Goal: Information Seeking & Learning: Understand process/instructions

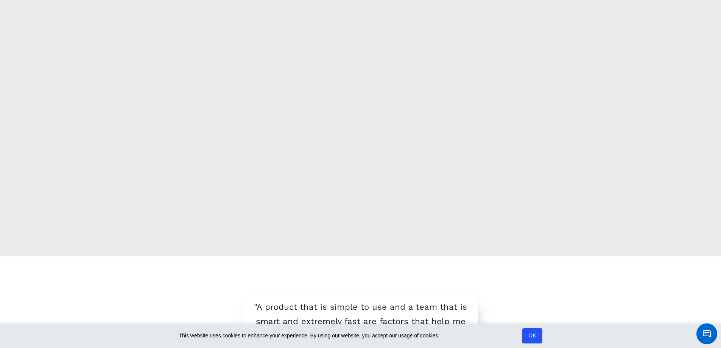
scroll to position [126, 0]
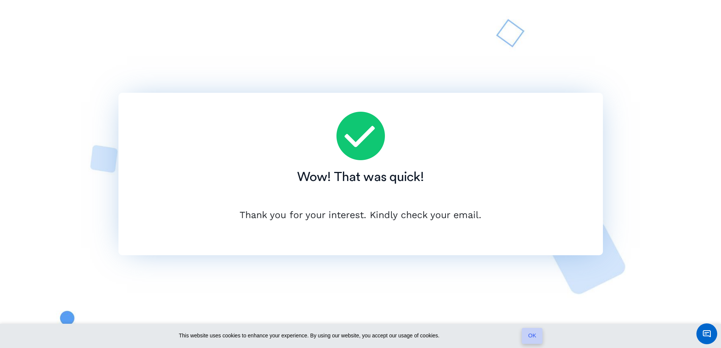
click at [533, 333] on link "OK" at bounding box center [532, 336] width 21 height 16
